Goal: Task Accomplishment & Management: Use online tool/utility

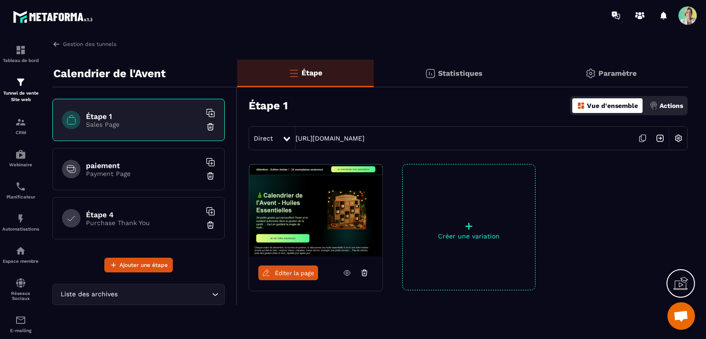
scroll to position [3713, 0]
click at [28, 252] on div "Espace membre" at bounding box center [20, 254] width 37 height 18
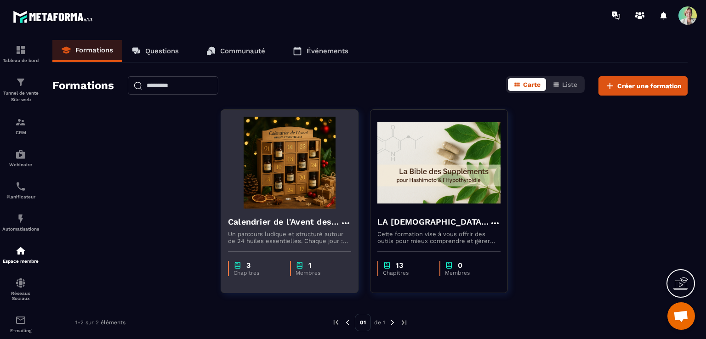
click at [267, 169] on img at bounding box center [289, 163] width 123 height 92
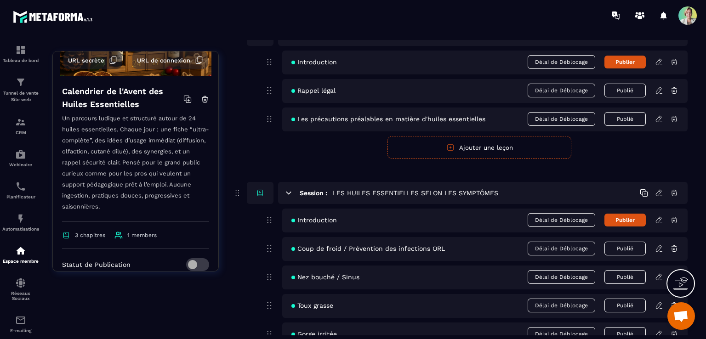
scroll to position [138, 0]
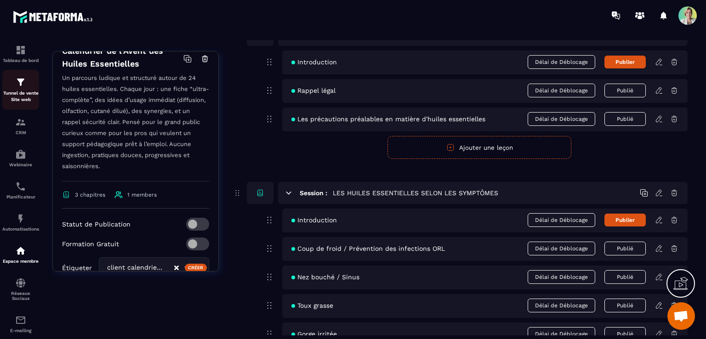
click at [28, 97] on p "Tunnel de vente Site web" at bounding box center [20, 96] width 37 height 13
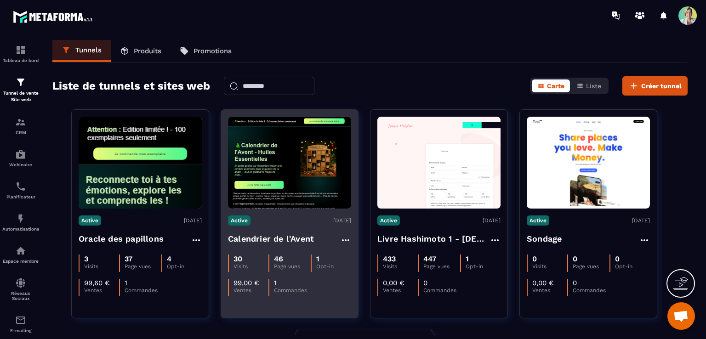
click at [346, 242] on icon at bounding box center [345, 240] width 11 height 11
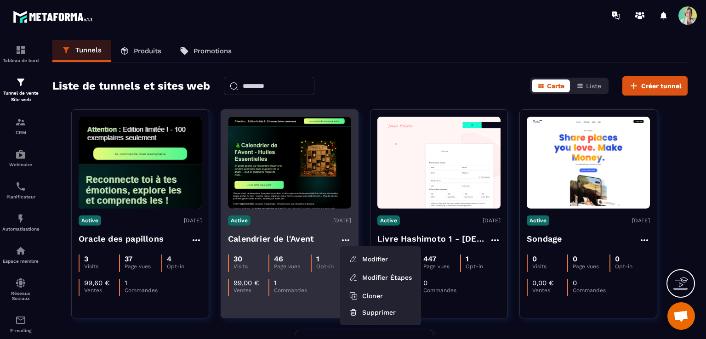
click at [297, 235] on h4 "Calendrier de l'Avent" at bounding box center [271, 238] width 86 height 13
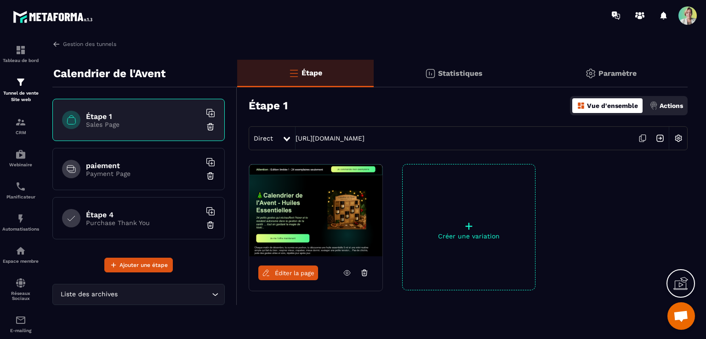
click at [346, 224] on img at bounding box center [315, 210] width 133 height 92
click at [103, 43] on link "Gestion des tunnels" at bounding box center [84, 44] width 64 height 8
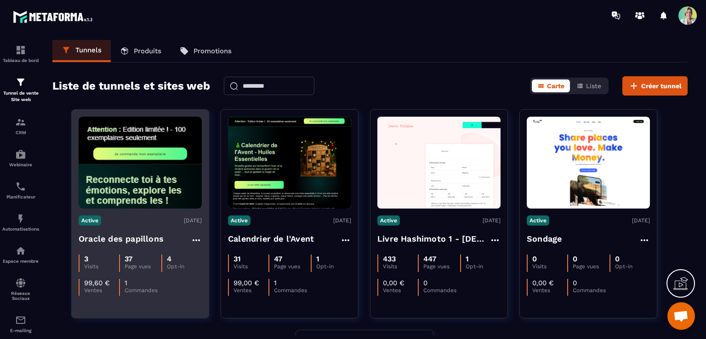
click at [184, 129] on img at bounding box center [140, 163] width 123 height 92
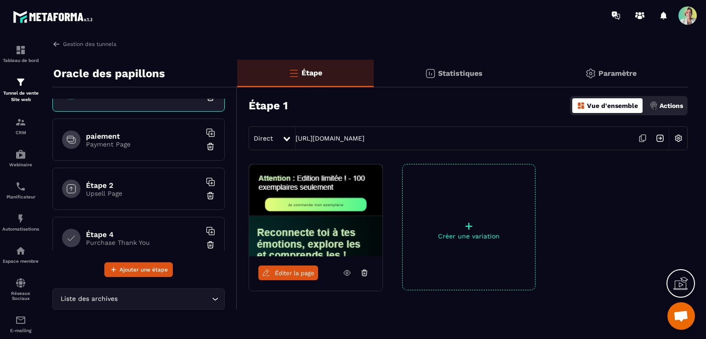
scroll to position [44, 0]
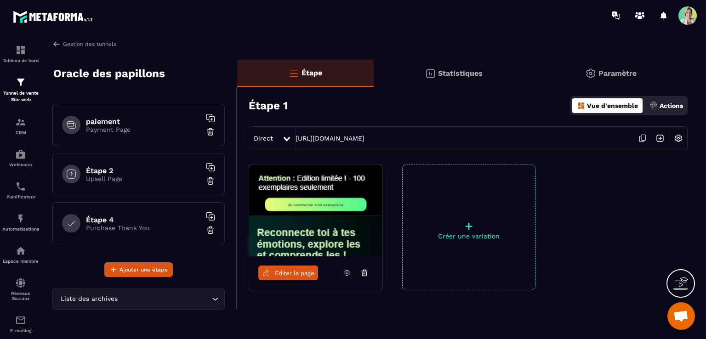
click at [149, 219] on h6 "Étape 4" at bounding box center [143, 219] width 115 height 9
